Goal: Task Accomplishment & Management: Complete application form

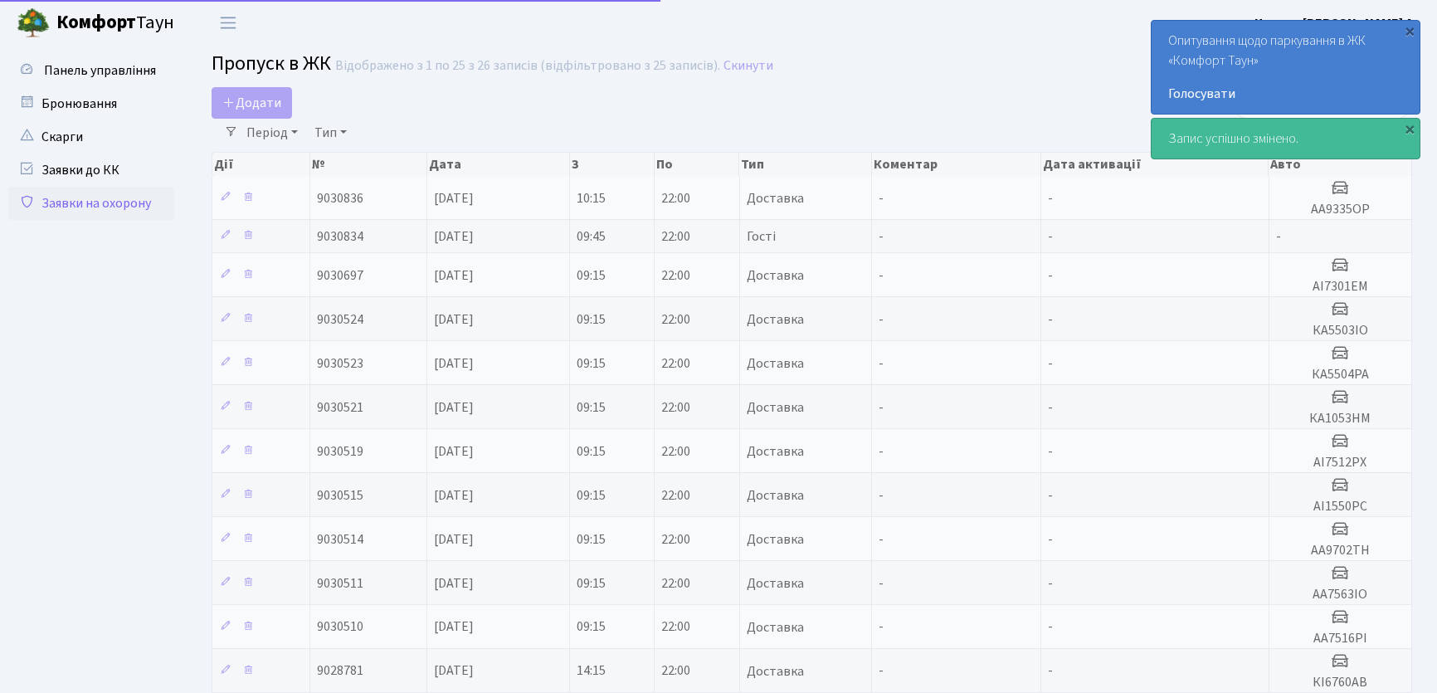
select select "25"
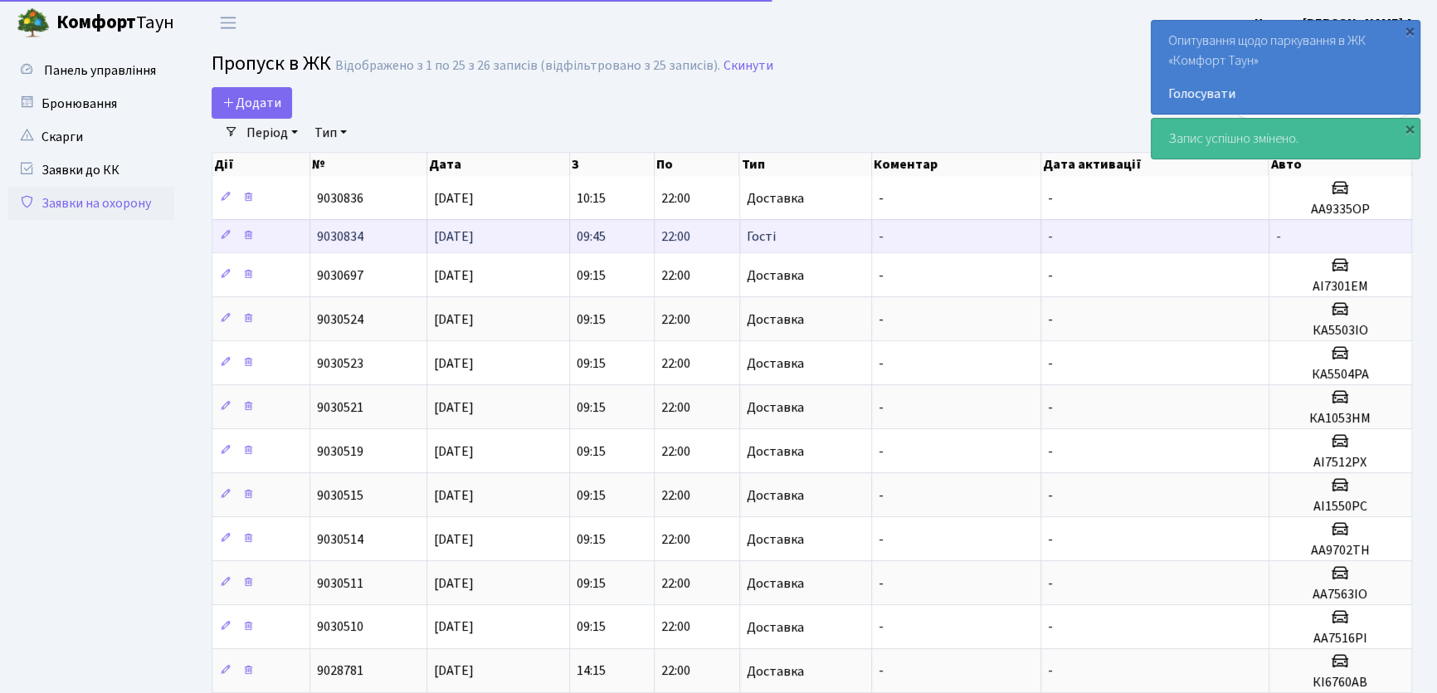
drag, startPoint x: 148, startPoint y: 214, endPoint x: 454, endPoint y: 222, distance: 306.3
click at [146, 214] on link "Заявки на охорону" at bounding box center [91, 203] width 166 height 33
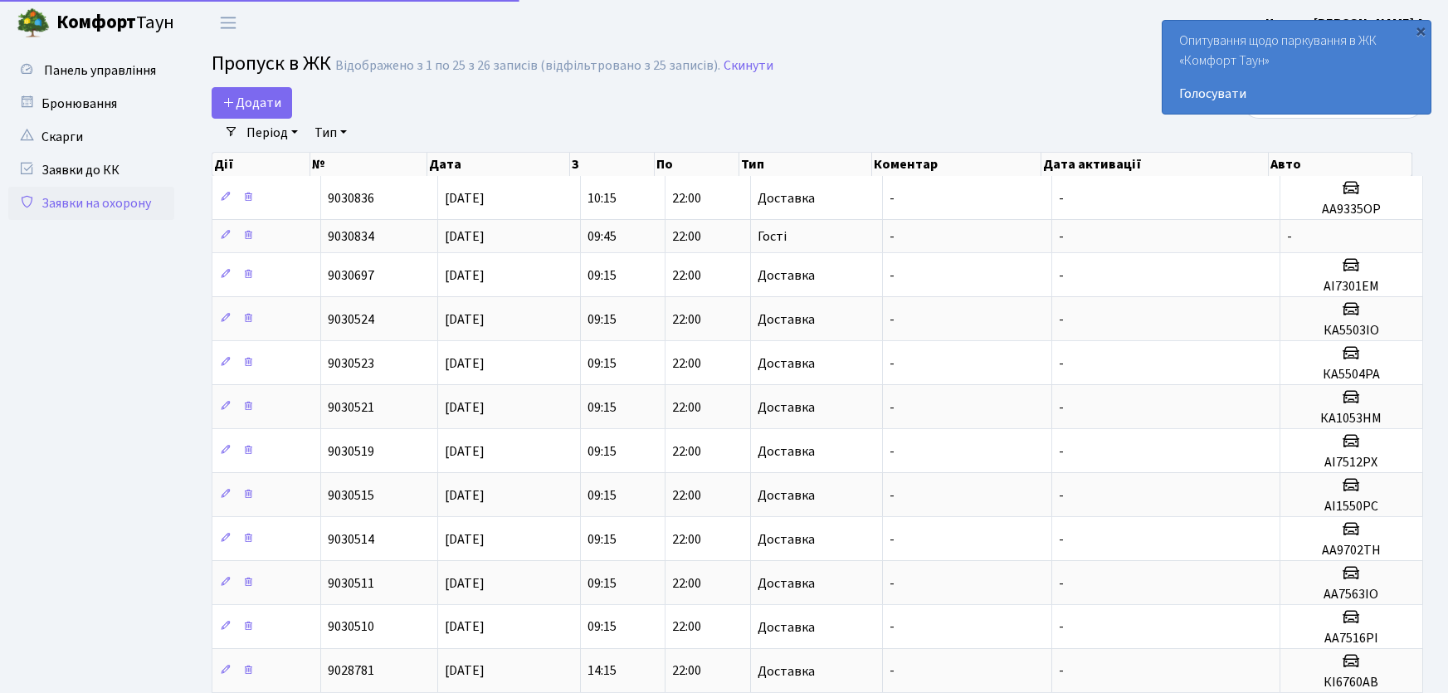
select select "25"
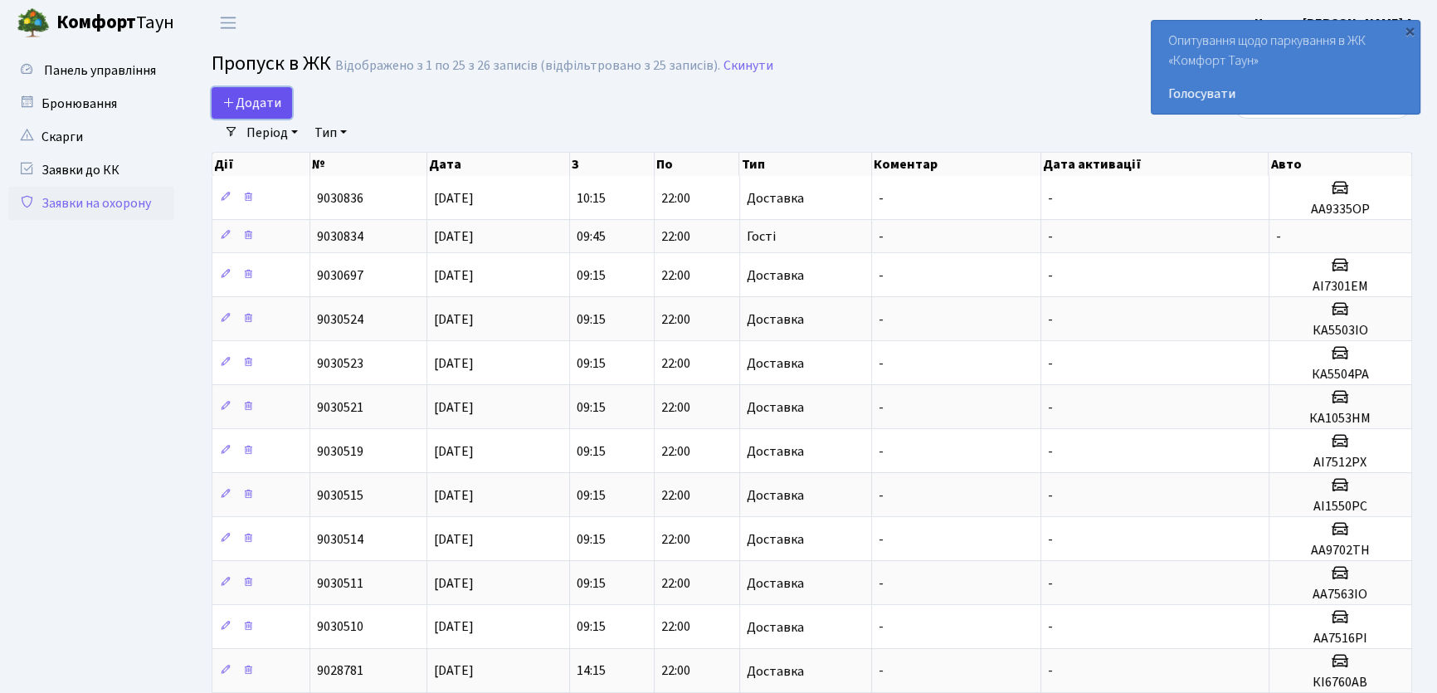
click at [282, 108] on link "Додати" at bounding box center [252, 103] width 80 height 32
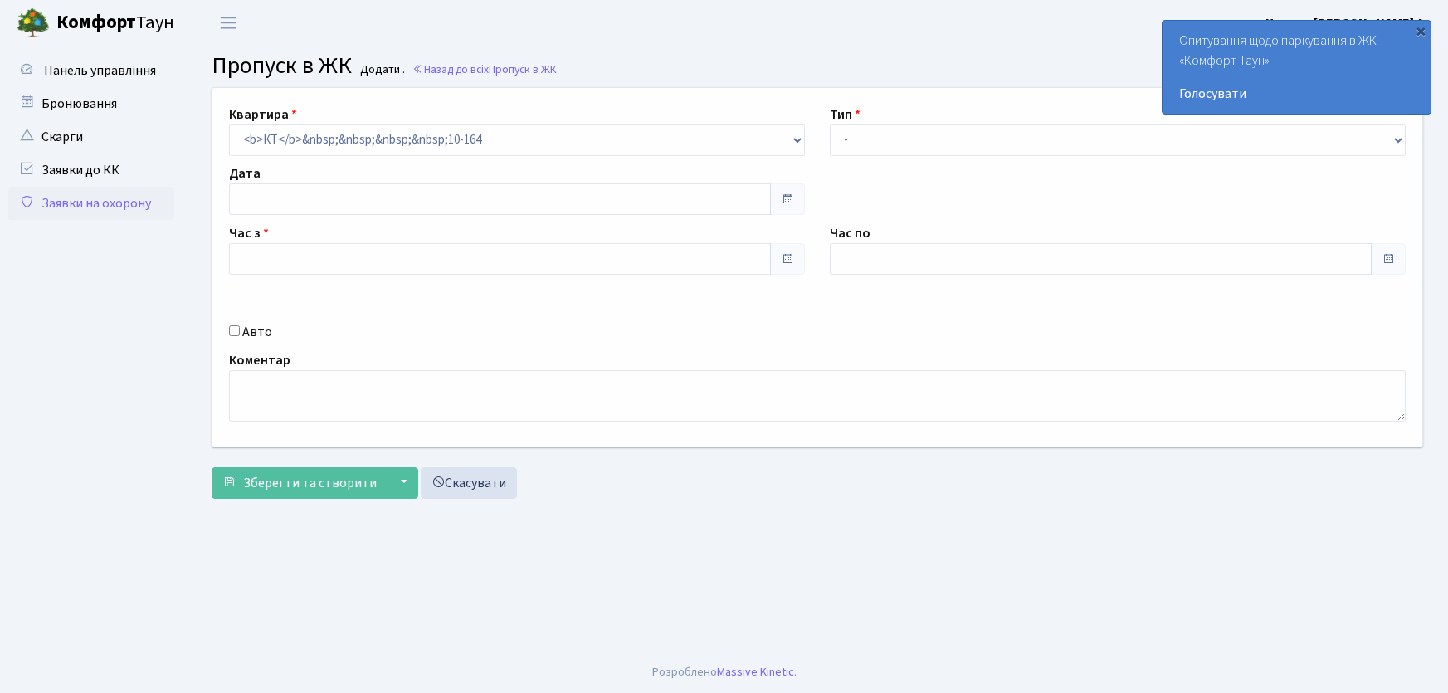
type input "[DATE]"
type input "13:15"
type input "14:15"
drag, startPoint x: 926, startPoint y: 140, endPoint x: 929, endPoint y: 152, distance: 12.1
click at [928, 140] on select "- Доставка Таксі Гості Сервіс" at bounding box center [1118, 140] width 576 height 32
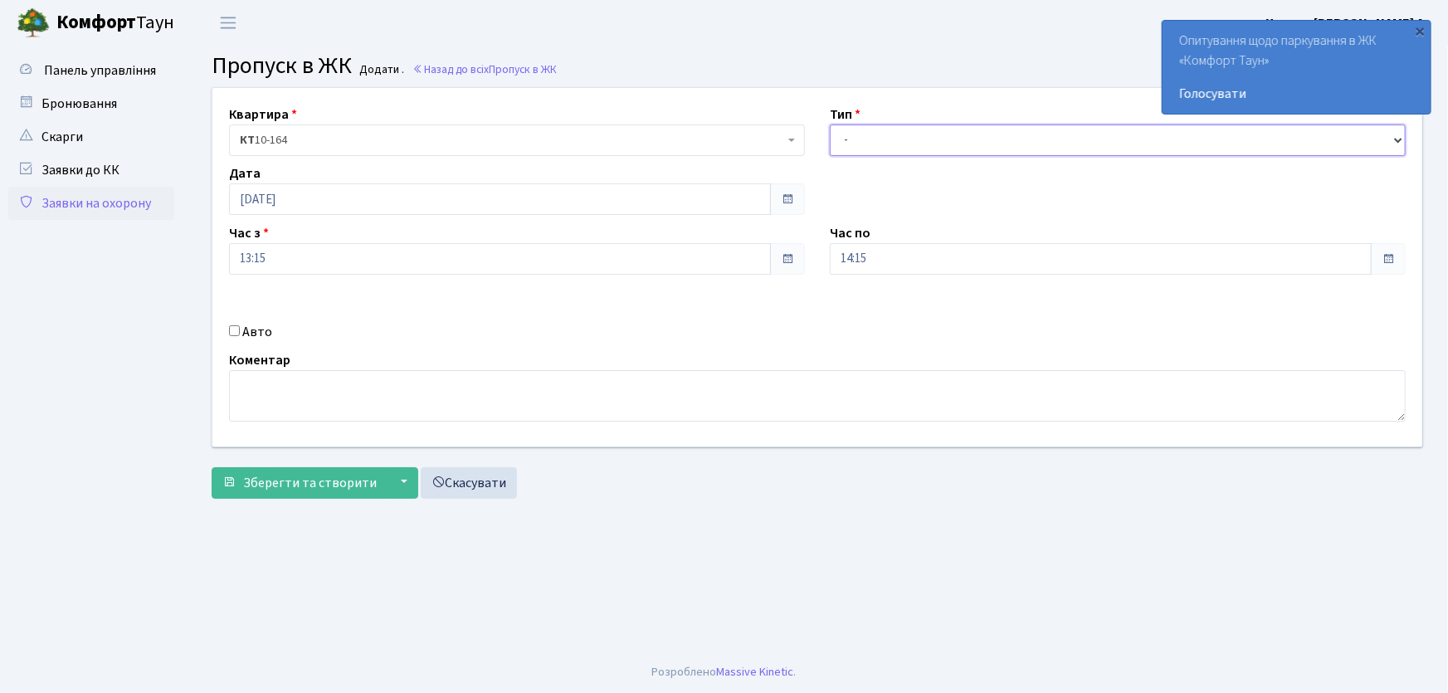
select select "1"
click at [830, 124] on select "- Доставка Таксі Гості Сервіс" at bounding box center [1118, 140] width 576 height 32
drag, startPoint x: 891, startPoint y: 261, endPoint x: 811, endPoint y: 251, distance: 81.2
click at [821, 253] on div "Час по 14:15 14 : 15 00 01 02 03 04 05 06 07 08 09 10 11 12 13 14 15 16 17 18 1…" at bounding box center [1117, 248] width 601 height 51
type input "22:00"
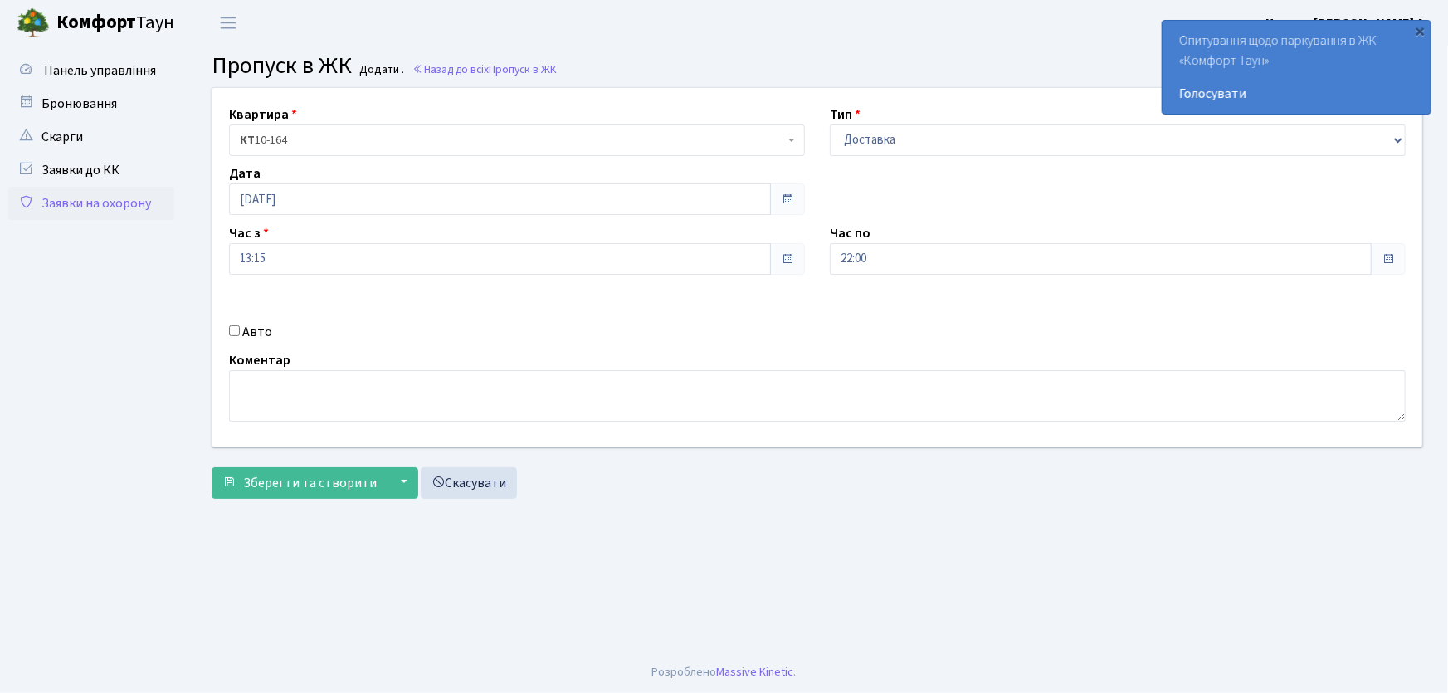
click at [233, 334] on input "Авто" at bounding box center [234, 330] width 11 height 11
checkbox input "true"
type input "аа9839рс"
click at [212, 467] on button "Зберегти та створити" at bounding box center [300, 483] width 176 height 32
